Goal: Task Accomplishment & Management: Manage account settings

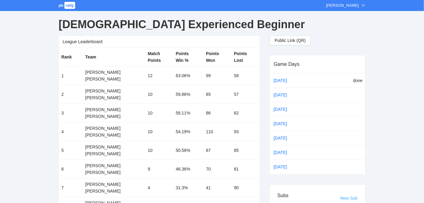
click at [346, 196] on link "New Sub" at bounding box center [348, 198] width 17 height 5
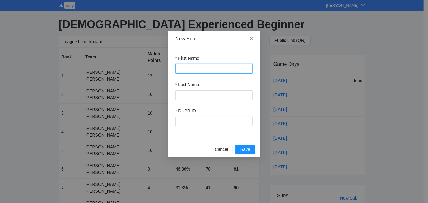
click at [190, 70] on input "First Name" at bounding box center [213, 69] width 77 height 10
type input "*****"
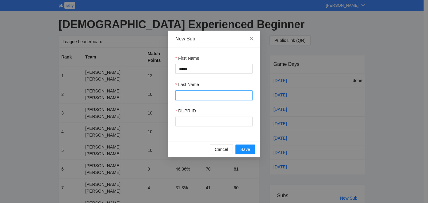
click at [187, 93] on input "Last Name" at bounding box center [213, 95] width 77 height 10
type input "******"
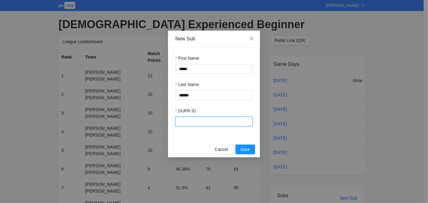
click at [196, 121] on input "DUPR ID" at bounding box center [213, 122] width 77 height 10
type input "*****"
click at [243, 152] on span "Save" at bounding box center [245, 149] width 10 height 7
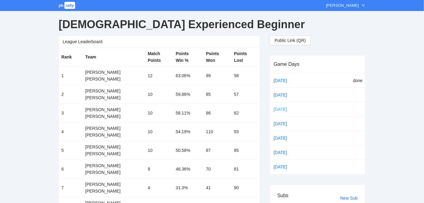
click at [278, 108] on link "[DATE]" at bounding box center [285, 109] width 26 height 9
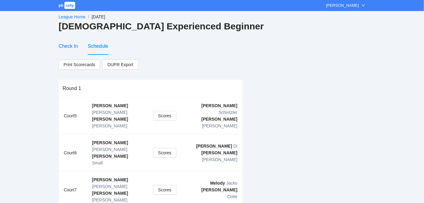
click at [67, 46] on div "Check In" at bounding box center [68, 46] width 19 height 8
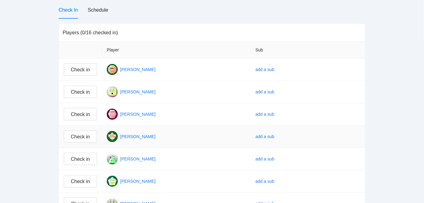
scroll to position [37, 0]
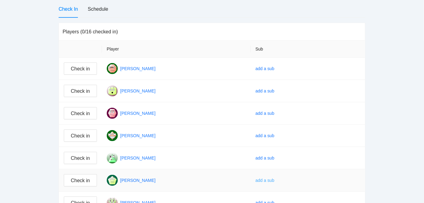
click at [274, 179] on div "add a sub" at bounding box center [264, 180] width 19 height 7
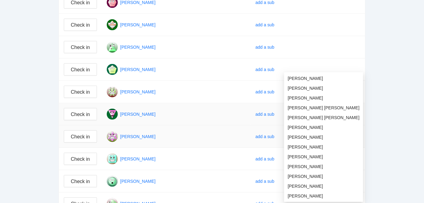
scroll to position [149, 0]
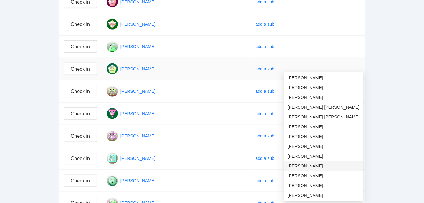
click at [300, 165] on span "[PERSON_NAME]" at bounding box center [324, 166] width 72 height 7
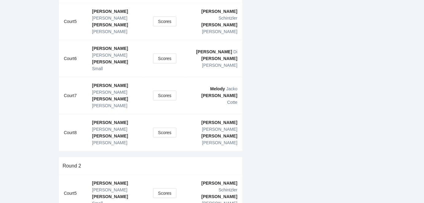
scroll to position [34, 0]
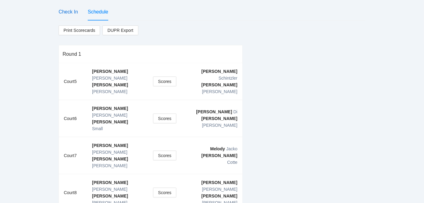
click at [67, 12] on div "Check In" at bounding box center [68, 12] width 19 height 8
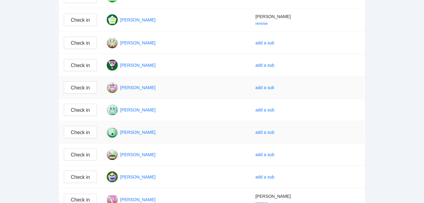
scroll to position [202, 0]
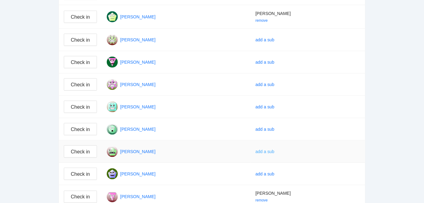
click at [274, 150] on div "add a sub" at bounding box center [264, 151] width 19 height 7
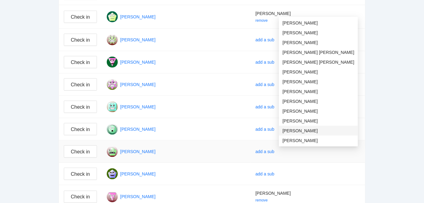
click at [292, 129] on span "[PERSON_NAME]" at bounding box center [318, 131] width 72 height 7
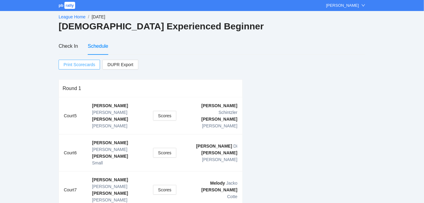
click at [79, 64] on span "Print Scorecards" at bounding box center [79, 64] width 32 height 9
click at [71, 17] on link "League Home" at bounding box center [72, 16] width 27 height 5
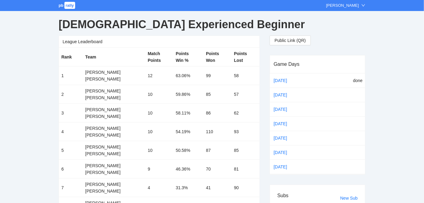
click at [62, 5] on span "pb" at bounding box center [61, 5] width 5 height 5
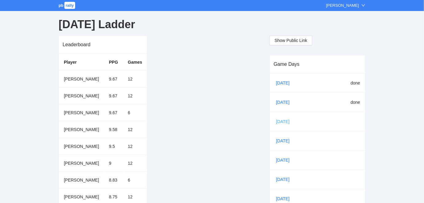
click at [281, 120] on link "[DATE]" at bounding box center [285, 121] width 21 height 9
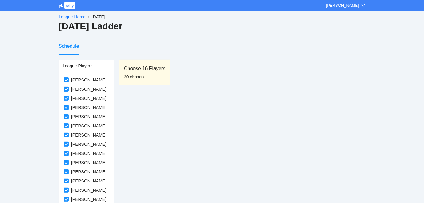
click at [73, 13] on div "League Home / [DATE] / [DATE] Ladder Schedule League Players [PERSON_NAME] [PER…" at bounding box center [212, 156] width 307 height 290
click at [72, 17] on link "League Home" at bounding box center [72, 16] width 27 height 5
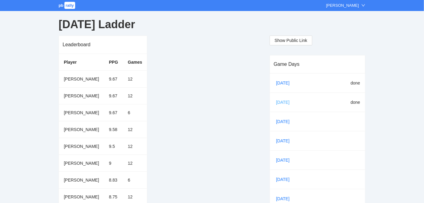
click at [282, 101] on link "[DATE]" at bounding box center [285, 102] width 21 height 9
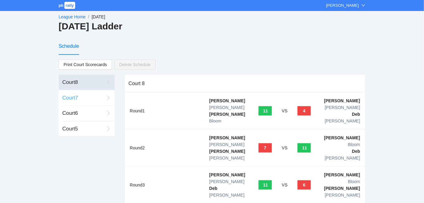
click at [70, 95] on div "Court 7" at bounding box center [83, 98] width 42 height 8
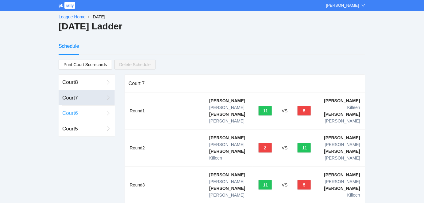
click at [70, 112] on div "Court 6" at bounding box center [83, 113] width 42 height 8
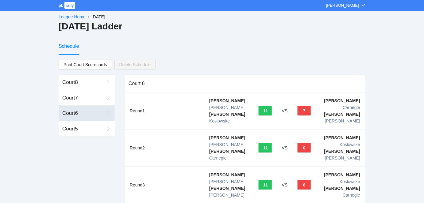
click at [68, 45] on div "Schedule" at bounding box center [69, 46] width 21 height 8
click at [70, 15] on link "League Home" at bounding box center [72, 16] width 27 height 5
